Goal: Transaction & Acquisition: Purchase product/service

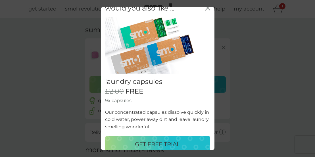
scroll to position [14, 0]
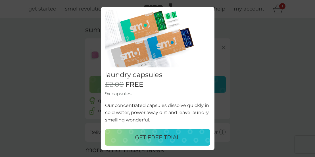
click at [161, 136] on p "GET FREE TRIAL" at bounding box center [157, 137] width 45 height 9
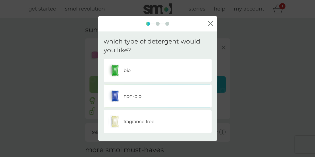
click at [127, 72] on p "bio" at bounding box center [127, 69] width 7 height 7
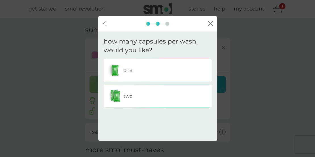
click at [127, 74] on div "one" at bounding box center [157, 70] width 99 height 14
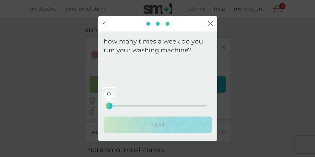
click at [132, 104] on div "0 0 12.5 25" at bounding box center [157, 97] width 97 height 23
click at [121, 104] on div "0 0 12.5 25" at bounding box center [157, 97] width 97 height 23
click at [110, 105] on div "0" at bounding box center [109, 106] width 2 height 2
click at [116, 104] on div "0 0 12.5 25" at bounding box center [157, 97] width 97 height 23
click at [120, 104] on div "0 0 12.5 25" at bounding box center [157, 97] width 97 height 23
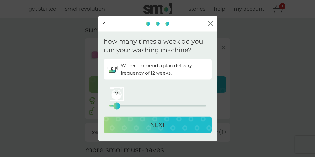
drag, startPoint x: 109, startPoint y: 106, endPoint x: 116, endPoint y: 106, distance: 6.3
click at [116, 106] on div "2" at bounding box center [117, 106] width 2 height 2
click at [123, 105] on div "2 0 12.5 25" at bounding box center [157, 106] width 97 height 2
click at [138, 125] on div "NEXT" at bounding box center [157, 124] width 97 height 9
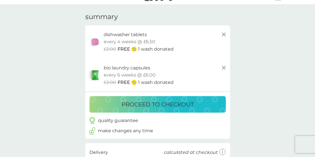
scroll to position [20, 0]
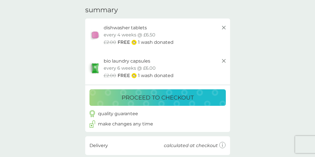
click at [166, 97] on p "proceed to checkout" at bounding box center [158, 97] width 72 height 9
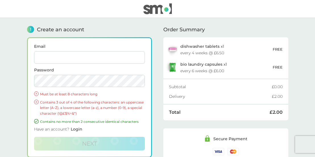
click at [159, 7] on img at bounding box center [157, 8] width 28 height 11
